Goal: Task Accomplishment & Management: Complete application form

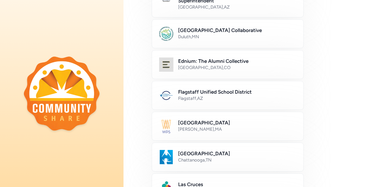
scroll to position [114, 0]
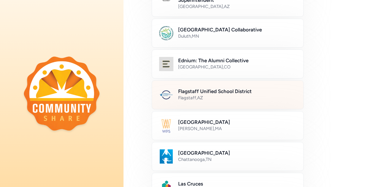
click at [234, 88] on h2 "Flagstaff Unified School District" at bounding box center [237, 91] width 118 height 7
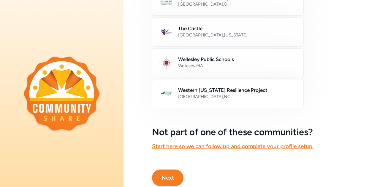
scroll to position [382, 0]
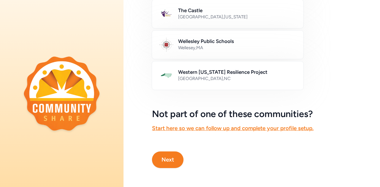
click at [166, 154] on button "Next" at bounding box center [167, 160] width 31 height 17
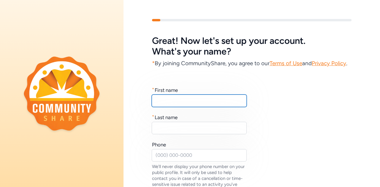
click at [180, 107] on input "text" at bounding box center [199, 101] width 95 height 12
type input "Gregory"
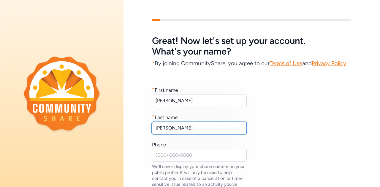
type input "Broberg"
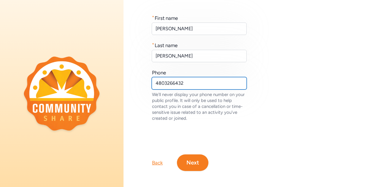
scroll to position [87, 0]
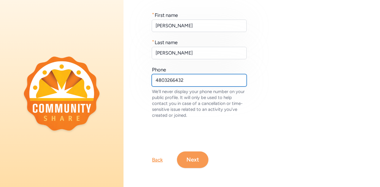
type input "4803266432"
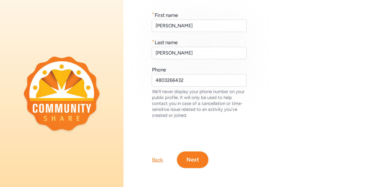
click at [197, 155] on button "Next" at bounding box center [192, 160] width 31 height 17
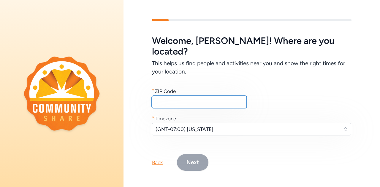
click at [186, 96] on input "text" at bounding box center [199, 102] width 95 height 12
type input "85201"
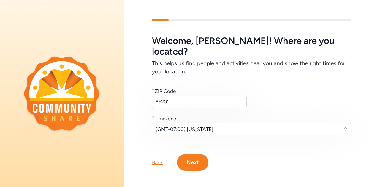
click at [196, 158] on button "Next" at bounding box center [192, 162] width 31 height 17
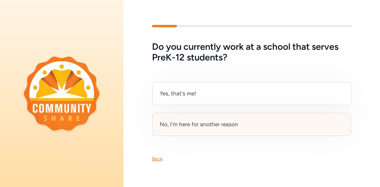
click at [206, 120] on div "No, I'm here for another reason" at bounding box center [199, 124] width 78 height 8
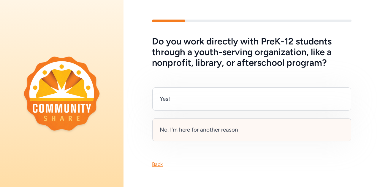
click at [256, 128] on div "No, I'm here for another reason" at bounding box center [251, 129] width 199 height 23
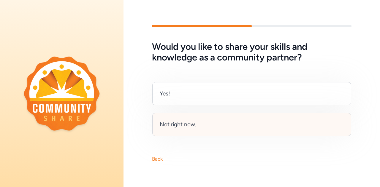
click at [239, 116] on div "Not right now." at bounding box center [251, 124] width 199 height 23
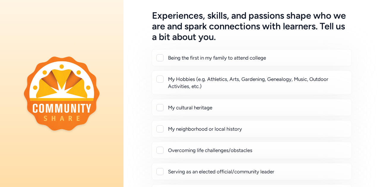
scroll to position [29, 0]
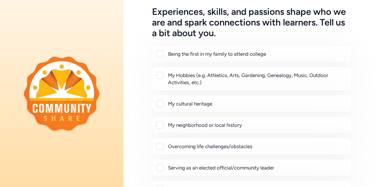
click at [160, 50] on div at bounding box center [159, 53] width 7 height 7
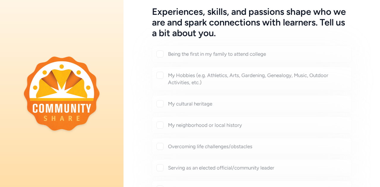
checkbox input "true"
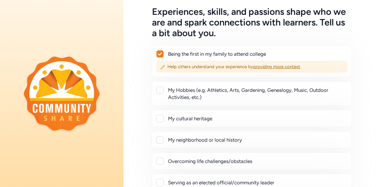
click at [160, 91] on div at bounding box center [159, 90] width 7 height 7
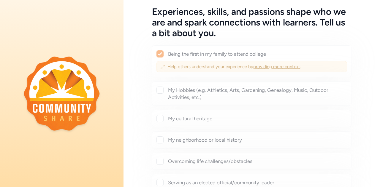
checkbox input "true"
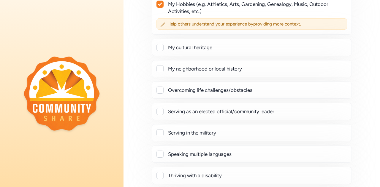
scroll to position [139, 0]
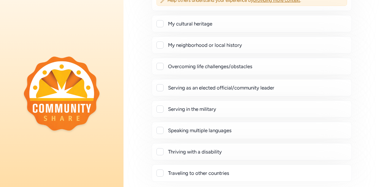
click at [160, 65] on div at bounding box center [159, 66] width 7 height 7
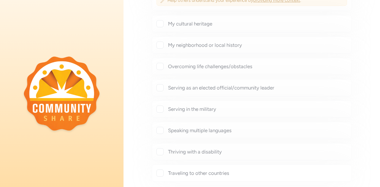
checkbox input "true"
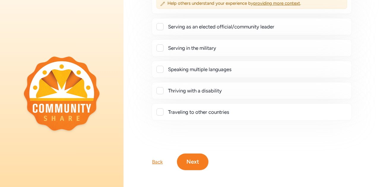
scroll to position [216, 0]
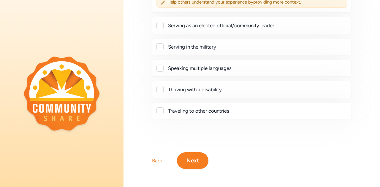
click at [161, 107] on div at bounding box center [159, 110] width 7 height 7
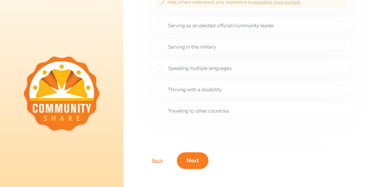
checkbox input "true"
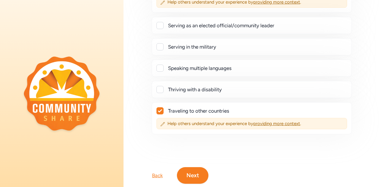
click at [199, 173] on button "Next" at bounding box center [192, 175] width 31 height 17
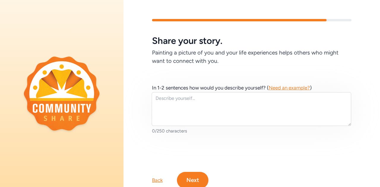
click at [285, 88] on span "Need an example?" at bounding box center [288, 88] width 41 height 6
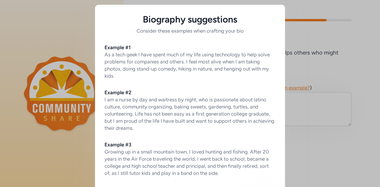
scroll to position [34, 0]
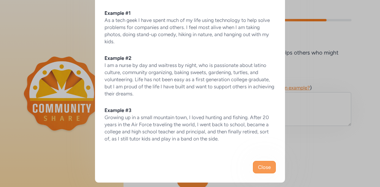
click at [260, 165] on span "Close" at bounding box center [264, 167] width 13 height 7
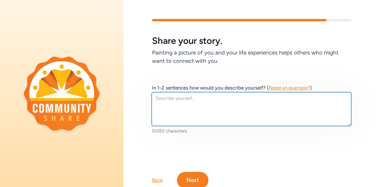
click at [180, 98] on textarea at bounding box center [251, 109] width 199 height 34
paste textarea "Gregory Broberg is a teacher and business builder who works on new ideas to hel…"
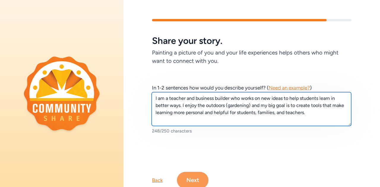
type textarea "I am a teacher and business builder who works on new ideas to help students lea…"
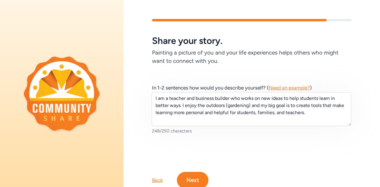
click at [199, 177] on button "Next" at bounding box center [192, 180] width 31 height 17
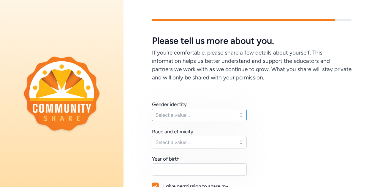
click at [196, 114] on span "Select a value..." at bounding box center [194, 115] width 79 height 7
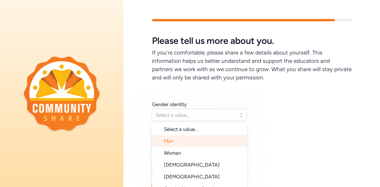
click at [192, 143] on li "Man" at bounding box center [199, 141] width 95 height 12
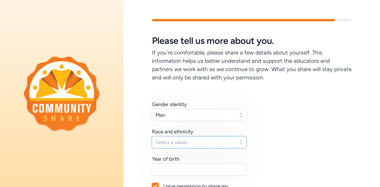
click at [208, 144] on span "Select a value..." at bounding box center [194, 142] width 79 height 7
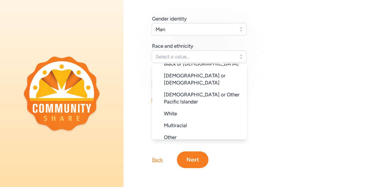
scroll to position [59, 0]
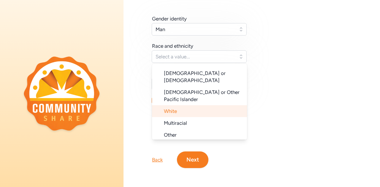
click at [212, 105] on li "White" at bounding box center [199, 111] width 95 height 12
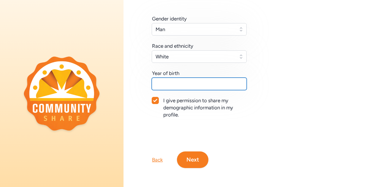
click at [194, 78] on input "text" at bounding box center [199, 84] width 95 height 12
type input "1962"
click at [196, 152] on button "Next" at bounding box center [192, 160] width 31 height 17
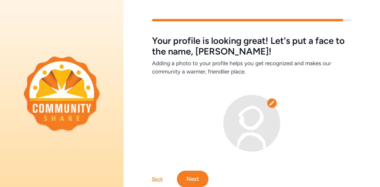
click at [270, 101] on icon at bounding box center [272, 103] width 6 height 6
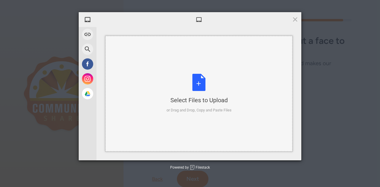
click at [200, 83] on div "Select Files to Upload or Drag and Drop, Copy and Paste Files" at bounding box center [198, 93] width 65 height 39
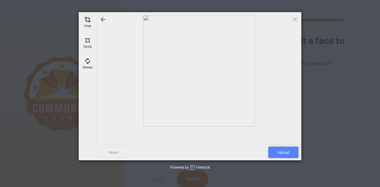
click at [284, 152] on span "Upload" at bounding box center [283, 152] width 30 height 11
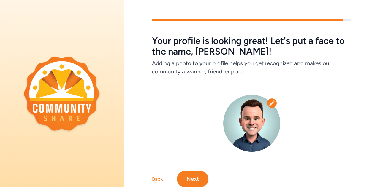
click at [201, 173] on button "Next" at bounding box center [192, 179] width 31 height 17
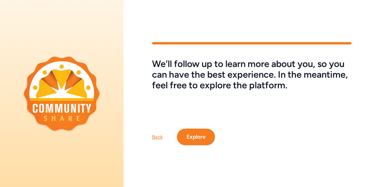
click at [207, 138] on button "Explore" at bounding box center [196, 137] width 38 height 17
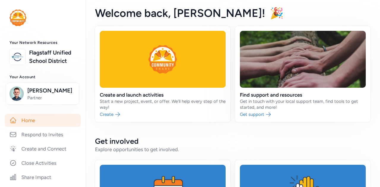
click at [21, 18] on img at bounding box center [17, 17] width 17 height 17
click at [23, 21] on img at bounding box center [17, 17] width 17 height 17
